Goal: Information Seeking & Learning: Compare options

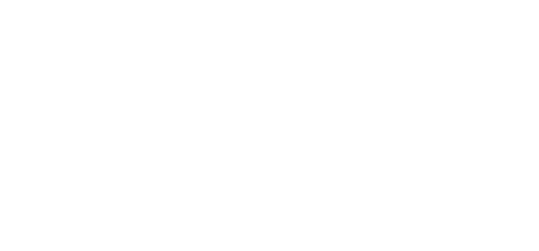
select select "Song"
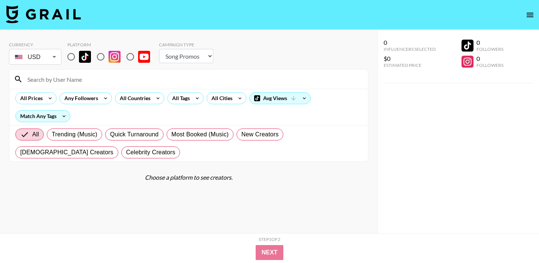
click at [78, 58] on input "radio" at bounding box center [71, 57] width 16 height 16
radio input "true"
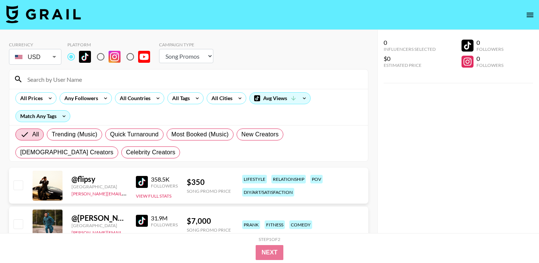
click at [108, 62] on input "radio" at bounding box center [101, 57] width 16 height 16
radio input "true"
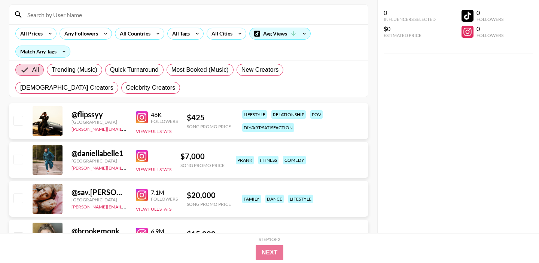
scroll to position [57, 0]
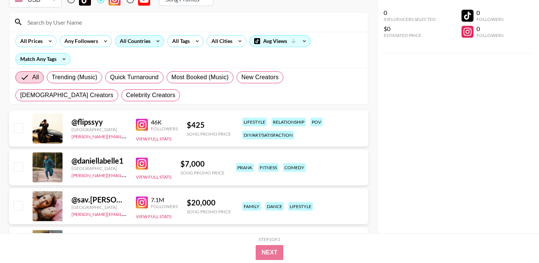
click at [145, 42] on div "All Countries" at bounding box center [133, 41] width 37 height 11
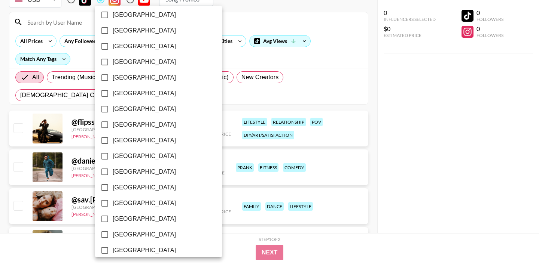
scroll to position [609, 0]
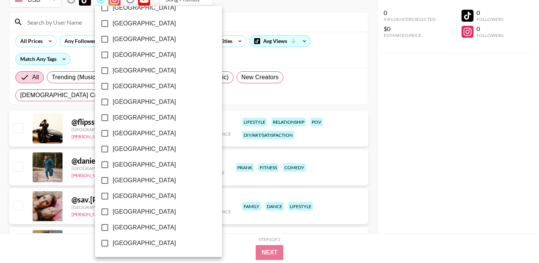
click at [135, 224] on span "[GEOGRAPHIC_DATA]" at bounding box center [144, 227] width 63 height 9
click at [113, 224] on input "[GEOGRAPHIC_DATA]" at bounding box center [105, 228] width 16 height 16
checkbox input "true"
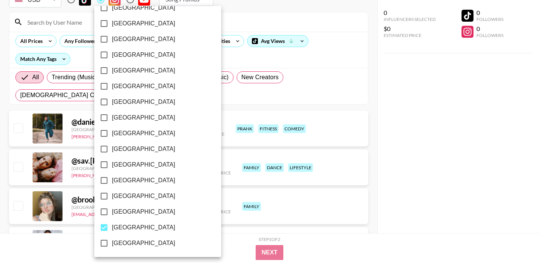
click at [206, 22] on div at bounding box center [269, 131] width 539 height 263
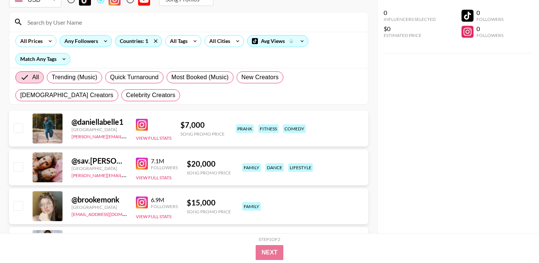
click at [77, 38] on div "Any Followers" at bounding box center [80, 41] width 40 height 11
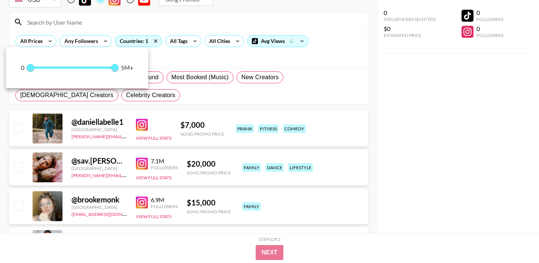
click at [180, 25] on div at bounding box center [269, 131] width 539 height 263
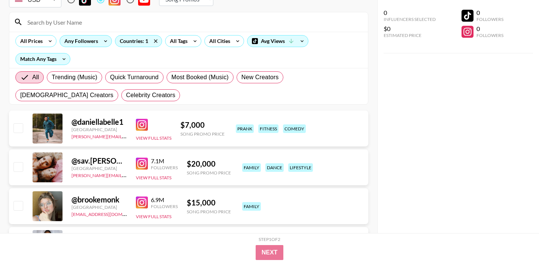
click at [83, 40] on div "Any Followers" at bounding box center [80, 41] width 40 height 11
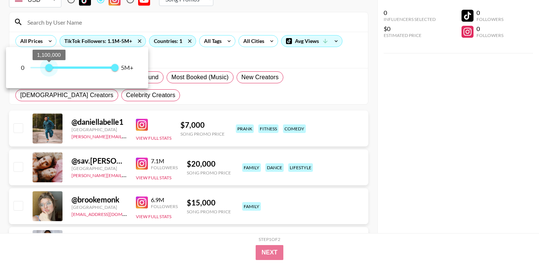
type input "1000000"
drag, startPoint x: 29, startPoint y: 71, endPoint x: 48, endPoint y: 69, distance: 18.8
click at [48, 69] on span "1,000,000" at bounding box center [46, 67] width 7 height 7
click at [158, 18] on div at bounding box center [269, 131] width 539 height 263
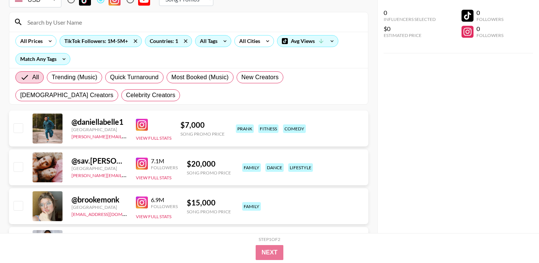
click at [216, 43] on div "All Tags" at bounding box center [207, 41] width 24 height 11
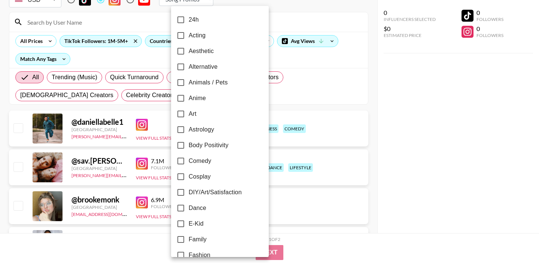
click at [208, 51] on span "Aesthetic" at bounding box center [201, 51] width 25 height 9
click at [189, 51] on input "Aesthetic" at bounding box center [181, 51] width 16 height 16
checkbox input "true"
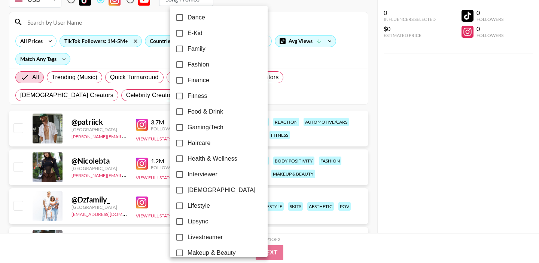
scroll to position [246, 0]
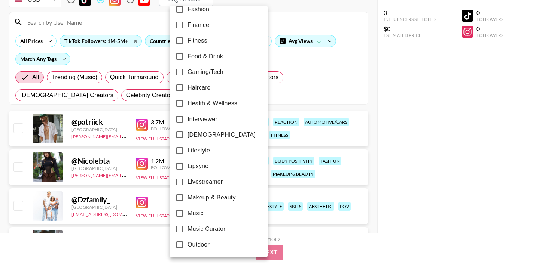
click at [208, 151] on span "Lifestyle" at bounding box center [198, 150] width 22 height 9
click at [187, 151] on input "Lifestyle" at bounding box center [180, 151] width 16 height 16
checkbox input "true"
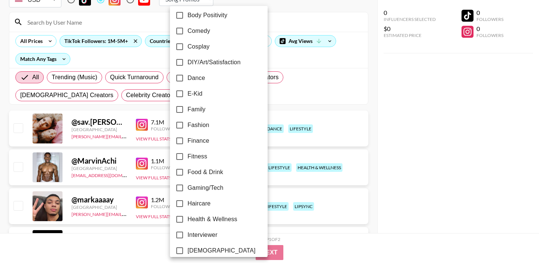
scroll to position [130, 0]
click at [212, 111] on label "Family" at bounding box center [214, 110] width 84 height 16
click at [187, 111] on input "Family" at bounding box center [180, 110] width 16 height 16
checkbox input "true"
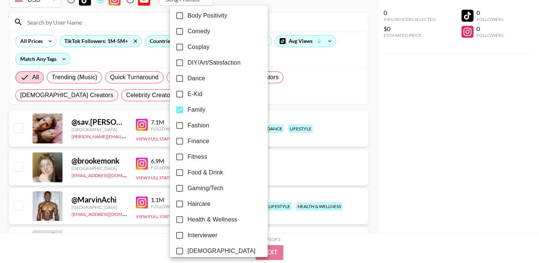
click at [211, 125] on label "Fashion" at bounding box center [214, 126] width 84 height 16
click at [187, 125] on input "Fashion" at bounding box center [180, 126] width 16 height 16
checkbox input "true"
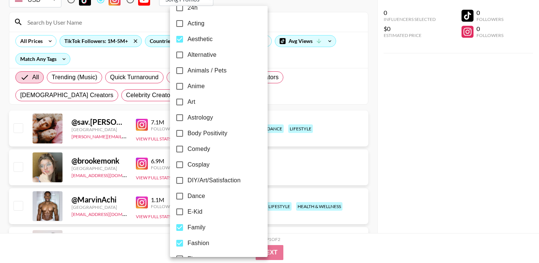
scroll to position [0, 0]
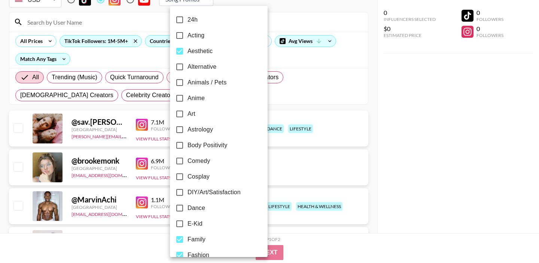
click at [215, 199] on label "DIY/Art/Satisfaction" at bounding box center [214, 193] width 84 height 16
click at [187, 199] on input "DIY/Art/Satisfaction" at bounding box center [180, 193] width 16 height 16
checkbox input "true"
click at [337, 108] on div at bounding box center [269, 131] width 539 height 263
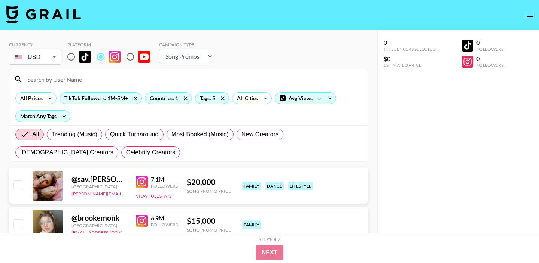
click at [181, 51] on select "Choose Type... Song Promos Brand Promos" at bounding box center [186, 56] width 54 height 14
select select "Brand"
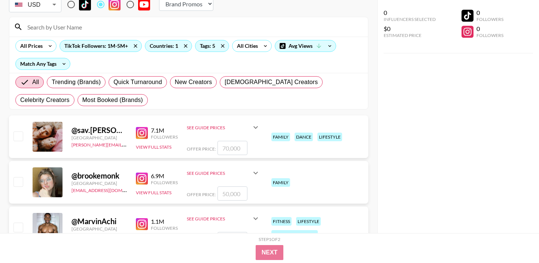
scroll to position [65, 0]
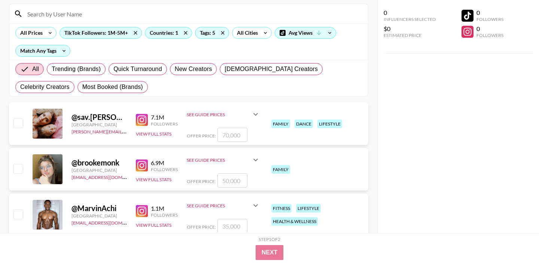
click at [204, 115] on div "See Guide Prices" at bounding box center [219, 115] width 64 height 6
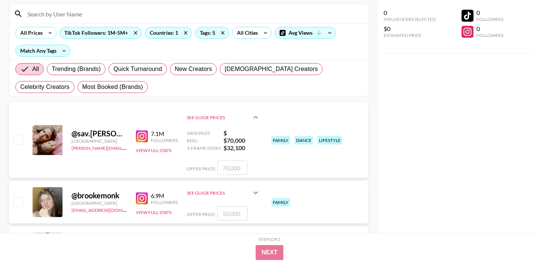
click at [144, 137] on img at bounding box center [142, 137] width 12 height 12
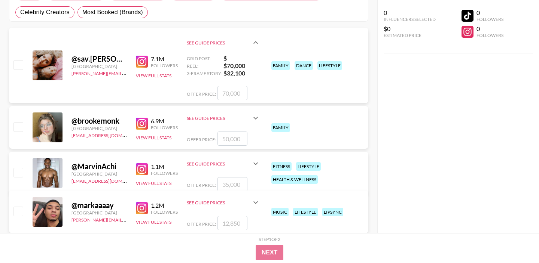
scroll to position [146, 0]
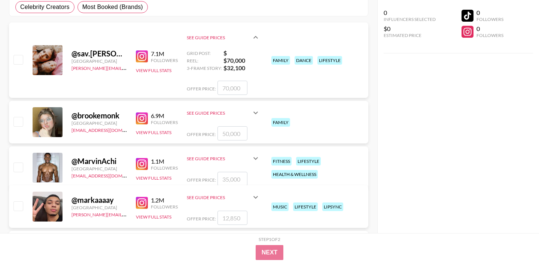
click at [143, 117] on img at bounding box center [142, 119] width 12 height 12
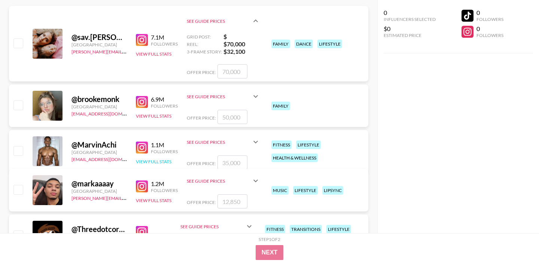
scroll to position [169, 0]
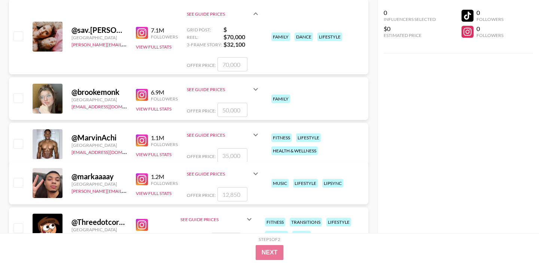
click at [146, 142] on img at bounding box center [142, 141] width 12 height 12
click at [143, 181] on img at bounding box center [142, 180] width 12 height 12
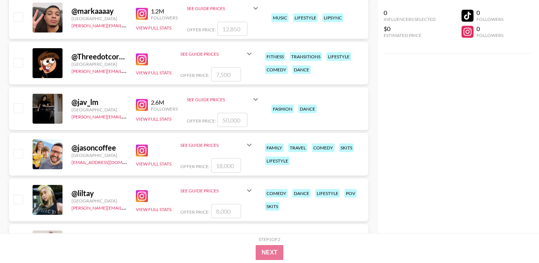
scroll to position [340, 0]
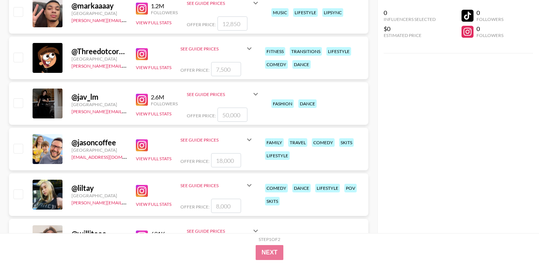
click at [143, 98] on img at bounding box center [142, 100] width 12 height 12
click at [140, 143] on img at bounding box center [142, 146] width 12 height 12
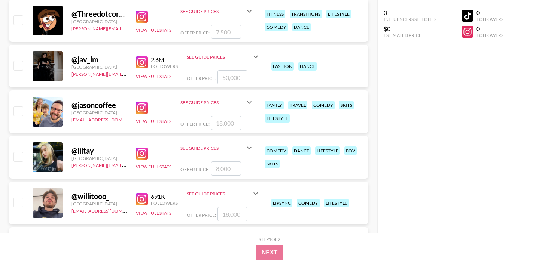
scroll to position [398, 0]
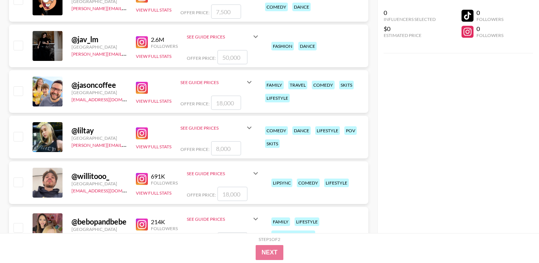
click at [143, 135] on img at bounding box center [142, 134] width 12 height 12
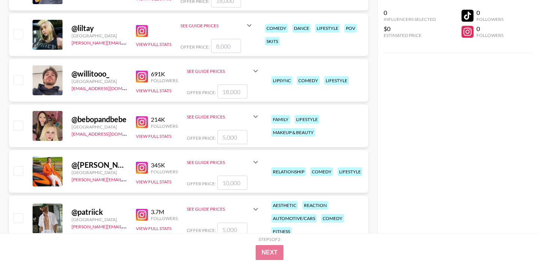
scroll to position [0, 0]
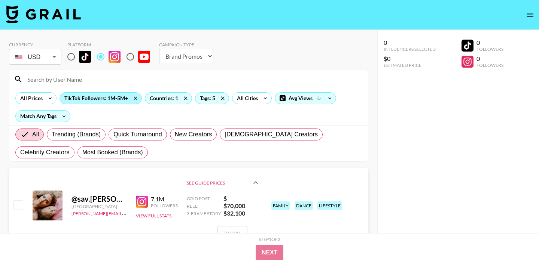
click at [92, 104] on div "TikTok Followers: 1M-5M+" at bounding box center [101, 98] width 82 height 11
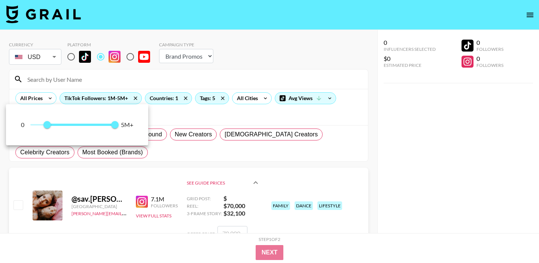
click at [122, 76] on div at bounding box center [269, 131] width 539 height 263
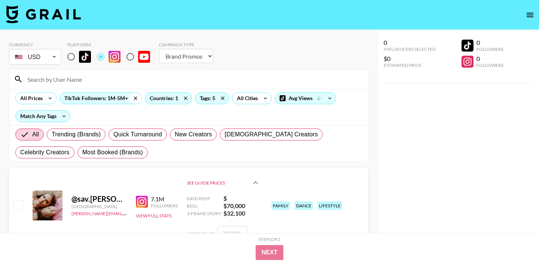
click at [132, 99] on icon at bounding box center [135, 98] width 12 height 11
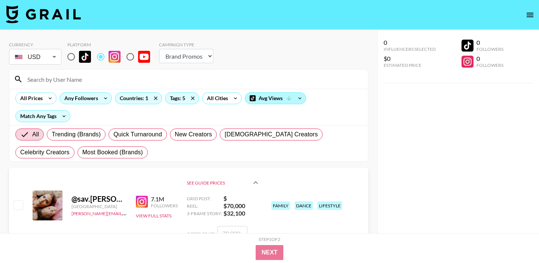
click at [269, 97] on div "Avg Views" at bounding box center [275, 98] width 61 height 11
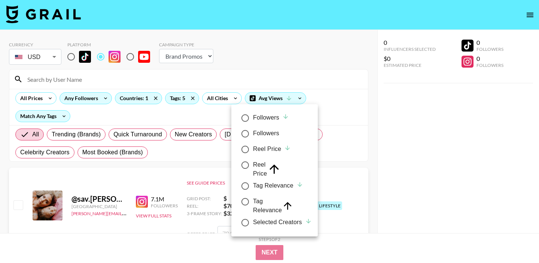
click at [267, 117] on div "Followers" at bounding box center [271, 117] width 36 height 9
click at [253, 117] on input "Followers" at bounding box center [245, 118] width 16 height 16
radio input "true"
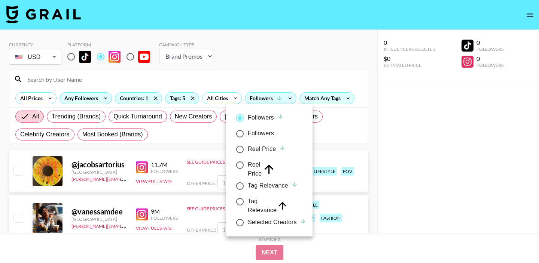
click at [396, 136] on div at bounding box center [269, 131] width 539 height 263
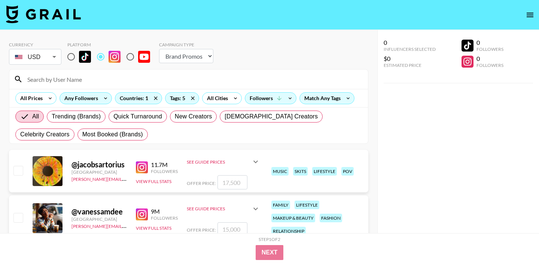
scroll to position [93, 0]
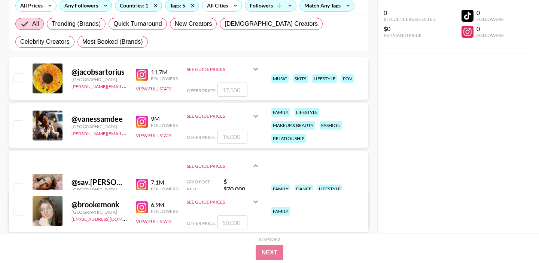
click at [141, 74] on img at bounding box center [142, 75] width 12 height 12
click at [140, 117] on img at bounding box center [142, 122] width 12 height 12
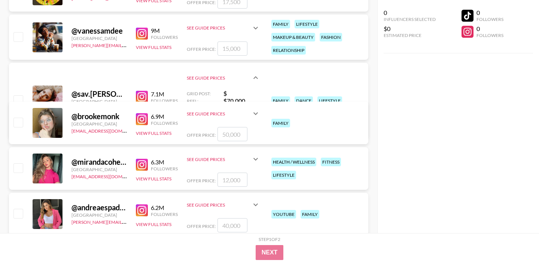
scroll to position [201, 0]
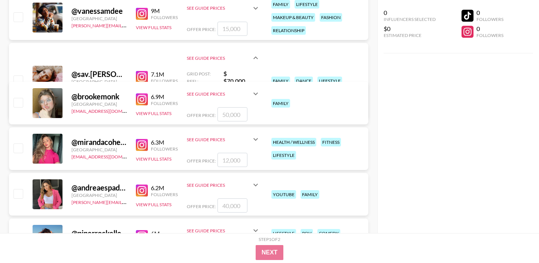
click at [143, 76] on img at bounding box center [142, 77] width 12 height 12
click at [143, 103] on img at bounding box center [142, 100] width 12 height 12
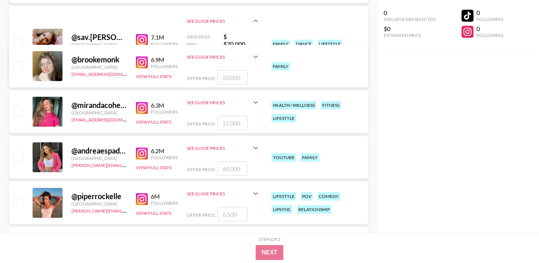
click at [141, 106] on img at bounding box center [142, 108] width 12 height 12
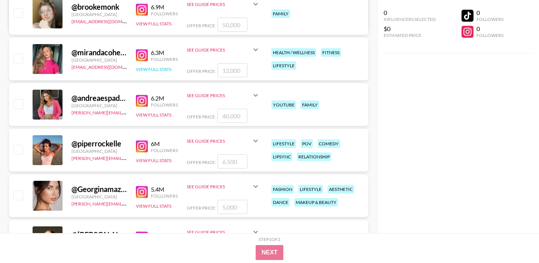
scroll to position [292, 0]
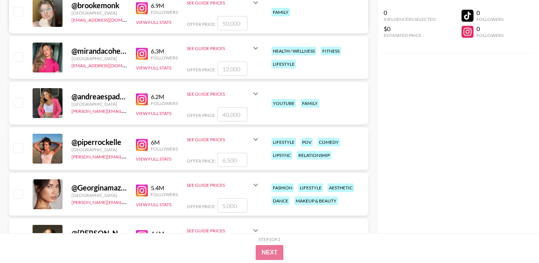
click at [145, 100] on img at bounding box center [142, 100] width 12 height 12
click at [214, 95] on div "See Guide Prices" at bounding box center [219, 94] width 64 height 6
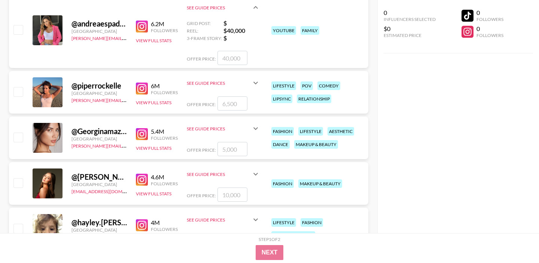
scroll to position [386, 0]
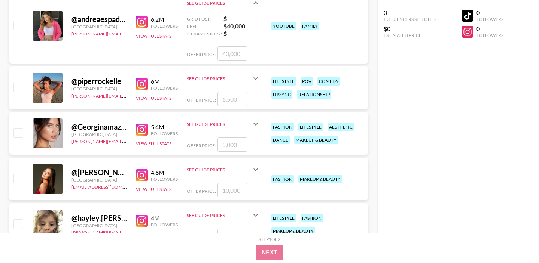
click at [208, 79] on div "See Guide Prices" at bounding box center [219, 79] width 64 height 6
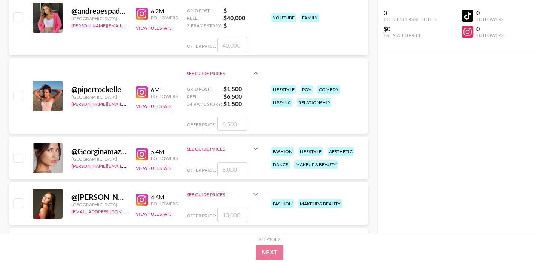
scroll to position [395, 0]
click at [143, 89] on img at bounding box center [142, 92] width 12 height 12
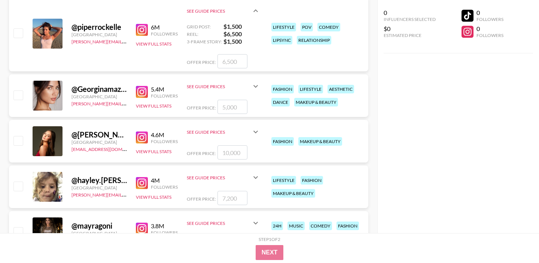
scroll to position [463, 0]
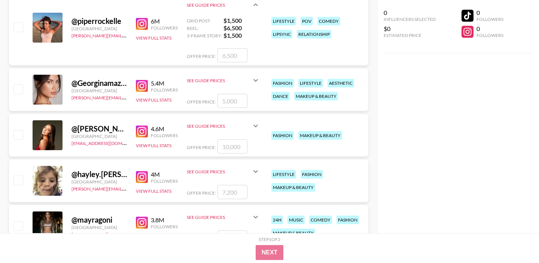
click at [142, 83] on img at bounding box center [142, 86] width 12 height 12
click at [141, 132] on img at bounding box center [142, 132] width 12 height 12
click at [142, 178] on img at bounding box center [142, 177] width 12 height 12
click at [215, 80] on div "See Guide Prices" at bounding box center [219, 81] width 64 height 6
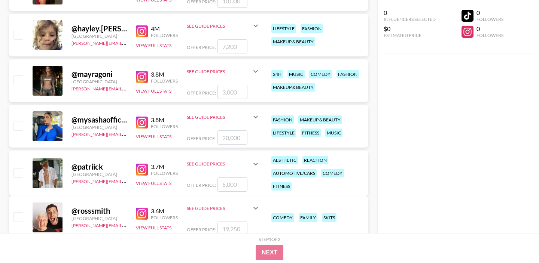
scroll to position [645, 0]
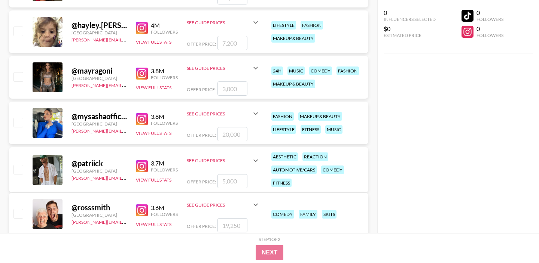
click at [142, 72] on img at bounding box center [142, 74] width 12 height 12
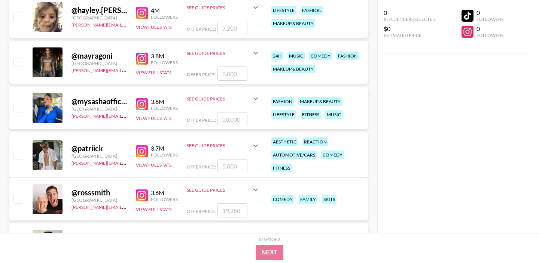
scroll to position [661, 0]
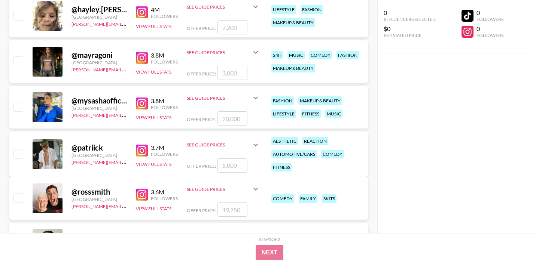
click at [137, 104] on img at bounding box center [142, 104] width 12 height 12
click at [140, 146] on img at bounding box center [142, 151] width 12 height 12
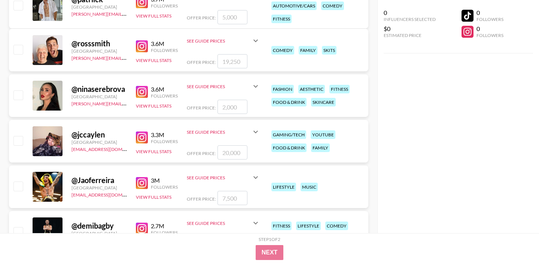
scroll to position [810, 0]
click at [140, 94] on img at bounding box center [142, 92] width 12 height 12
click at [141, 42] on img at bounding box center [142, 46] width 12 height 12
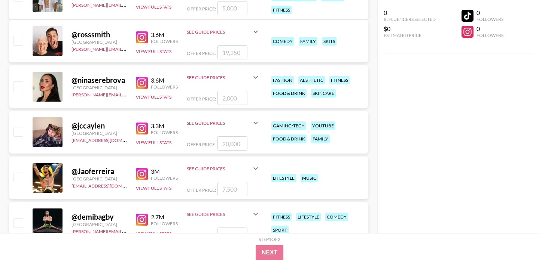
scroll to position [845, 0]
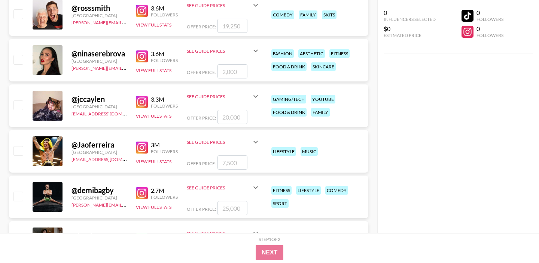
click at [223, 49] on div "See Guide Prices" at bounding box center [219, 51] width 64 height 6
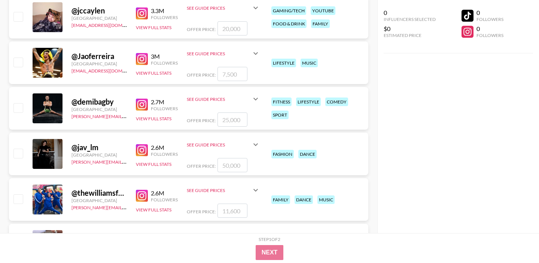
scroll to position [980, 0]
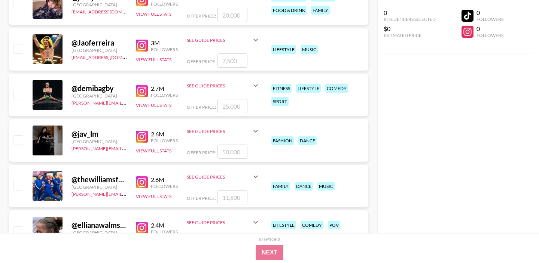
click at [140, 135] on img at bounding box center [142, 137] width 12 height 12
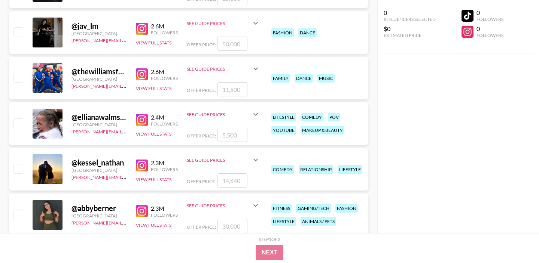
click at [140, 165] on img at bounding box center [142, 166] width 12 height 12
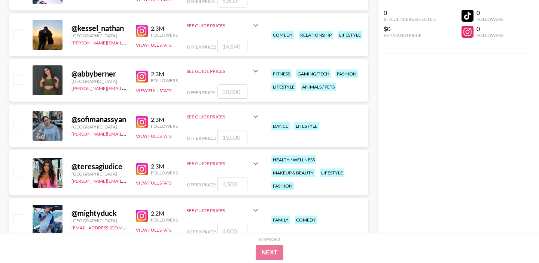
click at [144, 121] on img at bounding box center [142, 122] width 12 height 12
click at [142, 165] on img at bounding box center [142, 169] width 12 height 12
click at [232, 163] on div "See Guide Prices" at bounding box center [219, 164] width 64 height 6
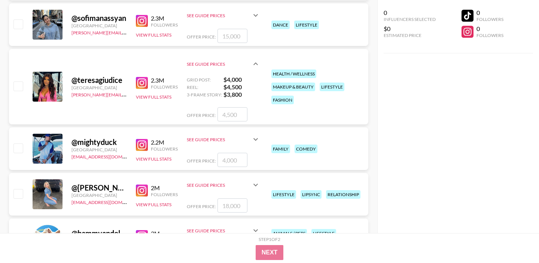
scroll to position [1361, 0]
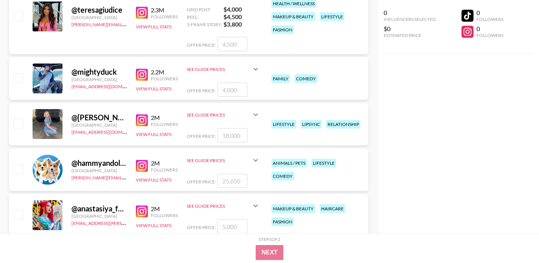
click at [143, 78] on img at bounding box center [142, 75] width 12 height 12
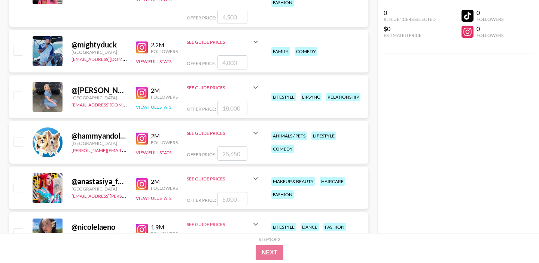
scroll to position [1392, 0]
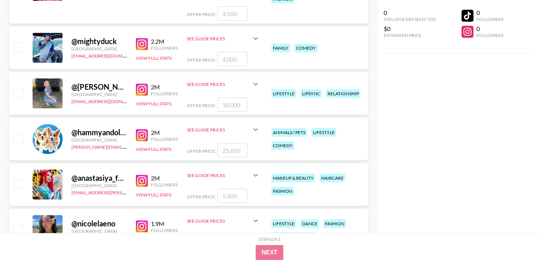
click at [141, 92] on img at bounding box center [142, 90] width 12 height 12
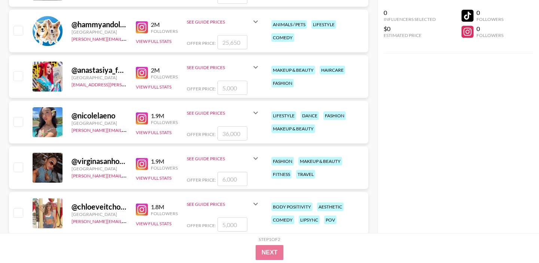
scroll to position [1506, 0]
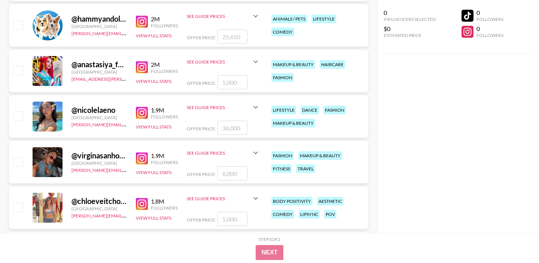
click at [140, 111] on img at bounding box center [142, 113] width 12 height 12
click at [142, 159] on img at bounding box center [142, 159] width 12 height 12
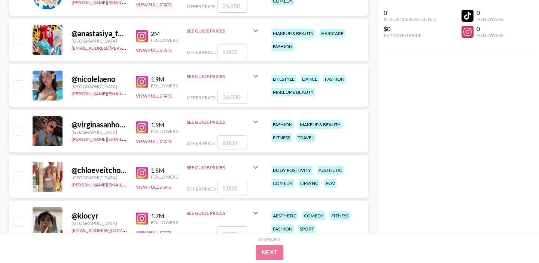
scroll to position [1554, 0]
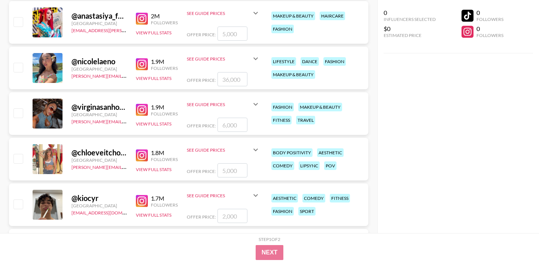
click at [143, 156] on img at bounding box center [142, 156] width 12 height 12
click at [208, 152] on div "See Guide Prices" at bounding box center [219, 150] width 64 height 6
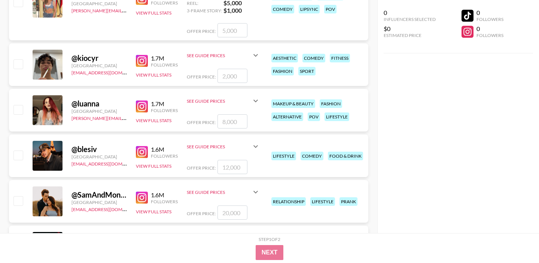
scroll to position [1732, 0]
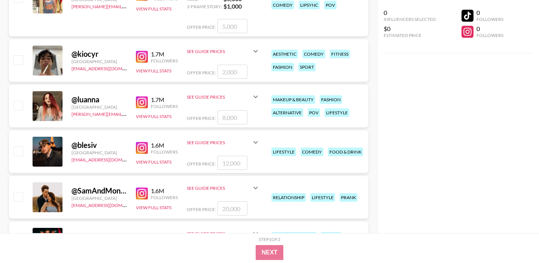
click at [144, 149] on img at bounding box center [142, 148] width 12 height 12
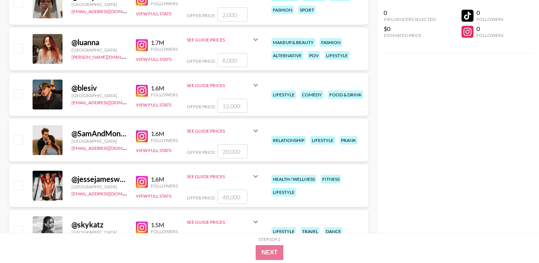
scroll to position [1806, 0]
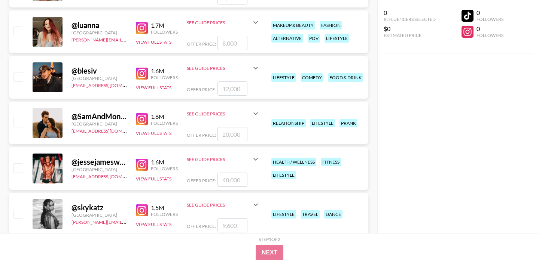
click at [143, 119] on img at bounding box center [142, 119] width 12 height 12
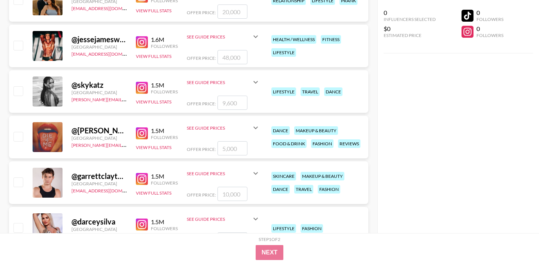
scroll to position [1936, 0]
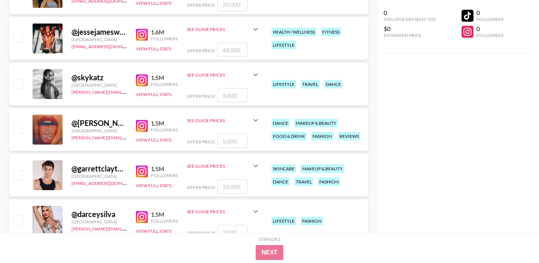
click at [139, 84] on img at bounding box center [142, 80] width 12 height 12
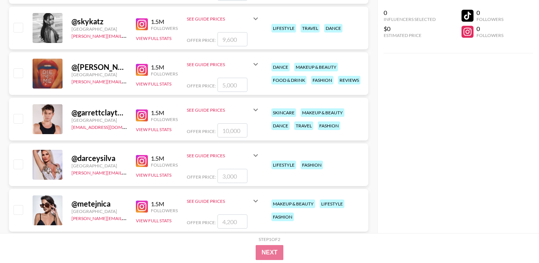
scroll to position [1996, 0]
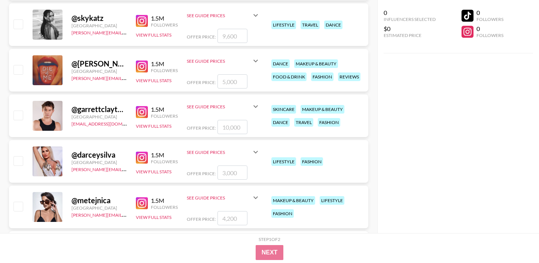
click at [139, 114] on img at bounding box center [142, 112] width 12 height 12
click at [141, 157] on img at bounding box center [142, 158] width 12 height 12
click at [140, 198] on img at bounding box center [142, 204] width 12 height 12
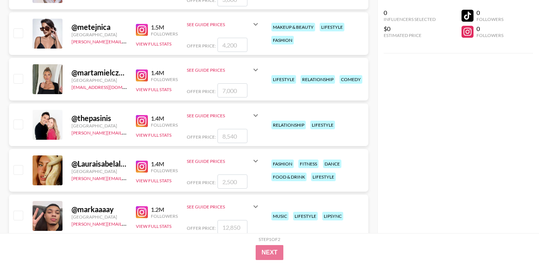
scroll to position [2172, 0]
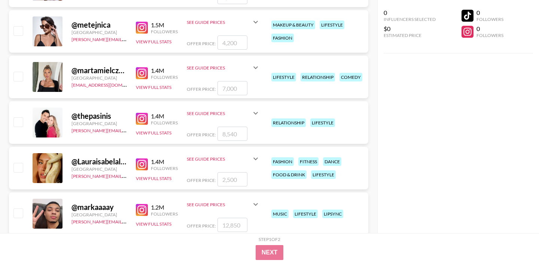
click at [140, 74] on img at bounding box center [142, 73] width 12 height 12
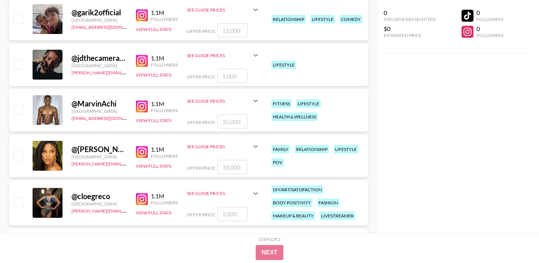
scroll to position [2910, 0]
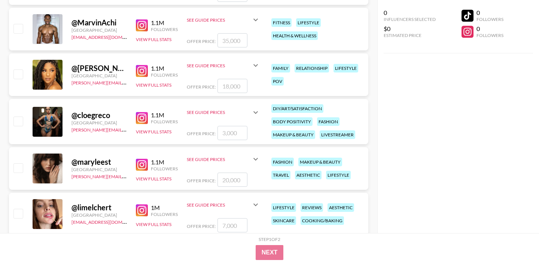
click at [143, 70] on img at bounding box center [142, 71] width 12 height 12
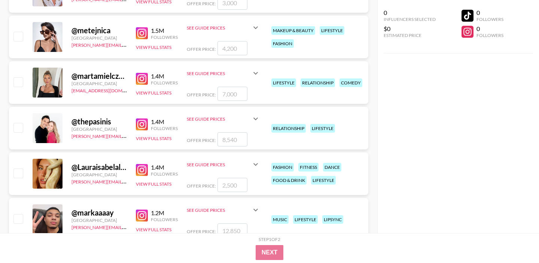
scroll to position [2132, 0]
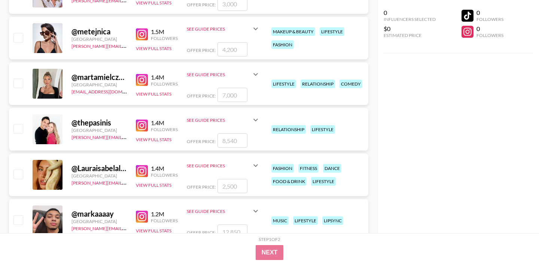
click at [215, 73] on div "See Guide Prices" at bounding box center [219, 75] width 64 height 6
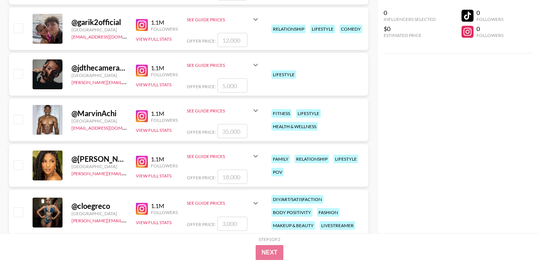
scroll to position [2963, 0]
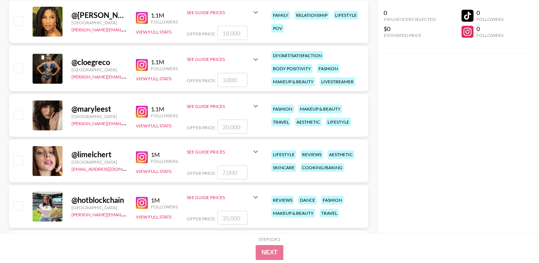
click at [140, 110] on img at bounding box center [142, 112] width 12 height 12
click at [204, 111] on div "See Guide Prices" at bounding box center [223, 106] width 73 height 18
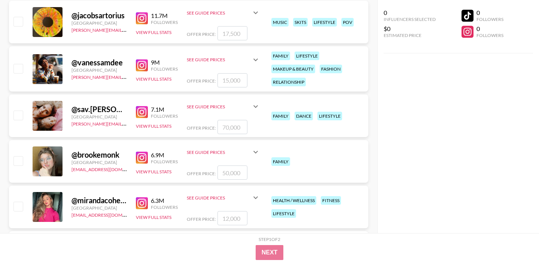
scroll to position [0, 0]
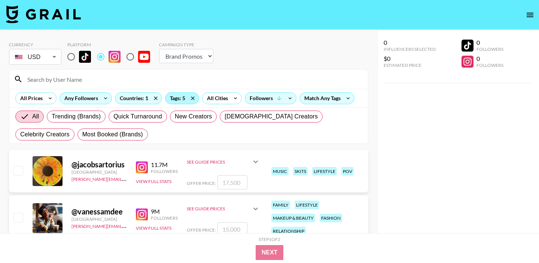
click at [176, 99] on div "Tags: 5" at bounding box center [181, 98] width 33 height 11
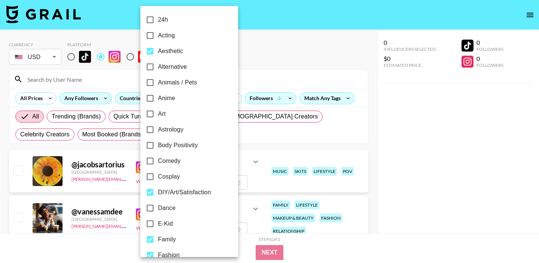
click at [254, 47] on div at bounding box center [269, 131] width 539 height 263
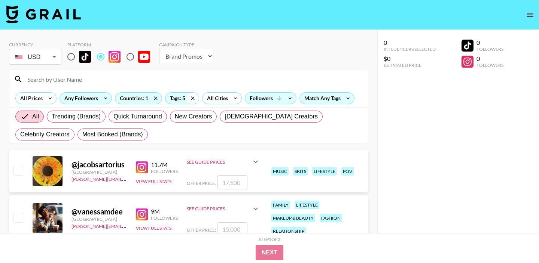
click at [194, 98] on icon at bounding box center [193, 98] width 12 height 11
click at [181, 101] on div "All Tags" at bounding box center [177, 98] width 24 height 11
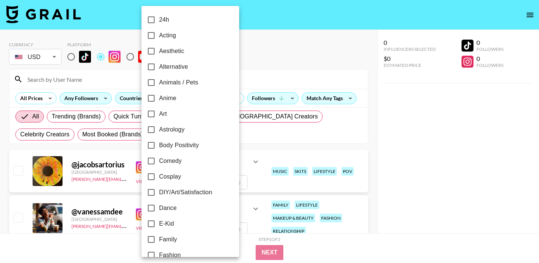
click at [278, 38] on div at bounding box center [269, 131] width 539 height 263
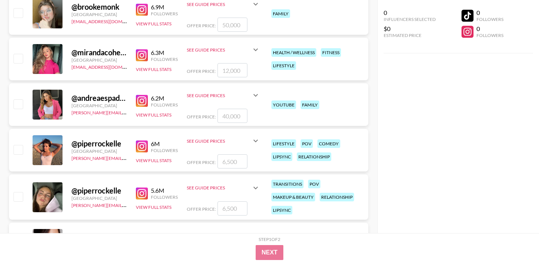
scroll to position [473, 0]
